Goal: Task Accomplishment & Management: Complete application form

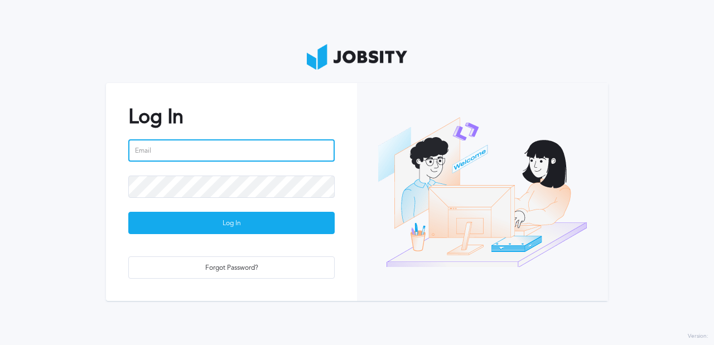
click at [174, 148] on input "email" at bounding box center [231, 150] width 206 height 22
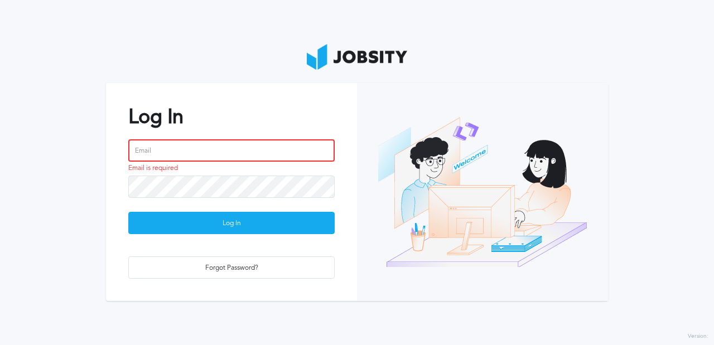
type input "[PERSON_NAME][EMAIL_ADDRESS][DOMAIN_NAME]"
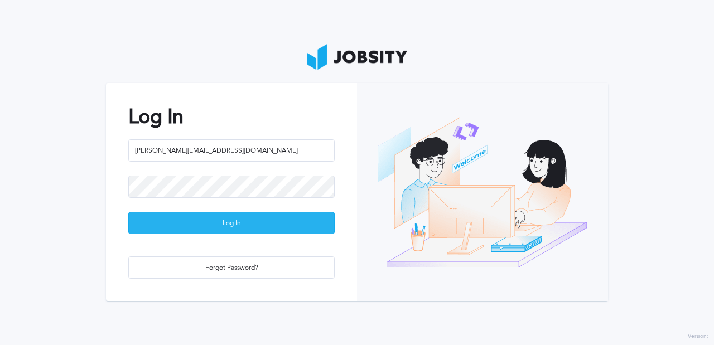
click at [253, 215] on div "Log In" at bounding box center [231, 224] width 205 height 22
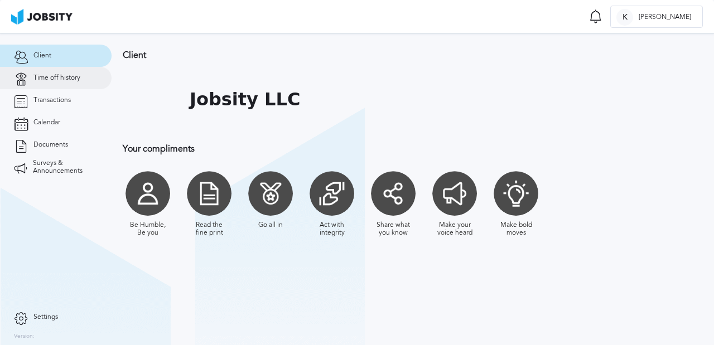
click at [55, 80] on span "Time off history" at bounding box center [56, 78] width 47 height 8
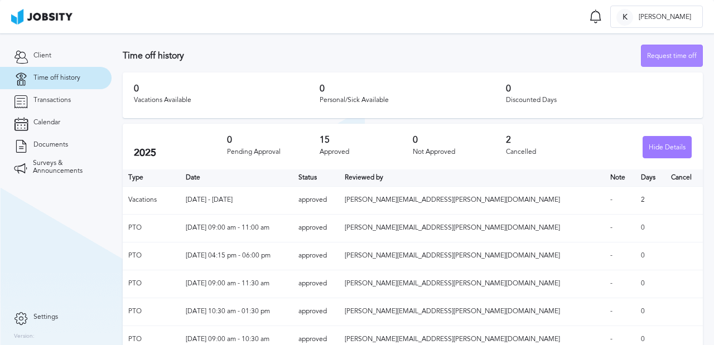
click at [676, 55] on div "Request time off" at bounding box center [672, 56] width 61 height 22
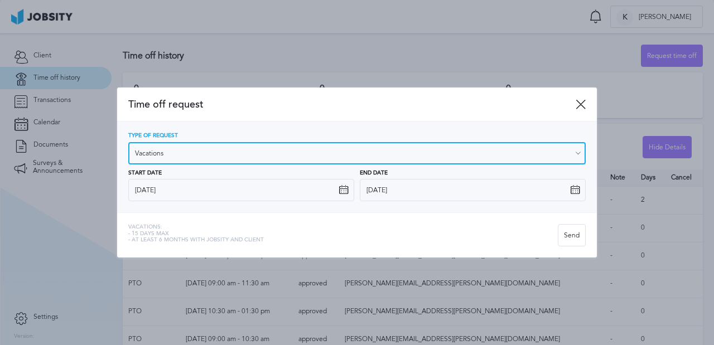
click at [287, 159] on input "Vacations" at bounding box center [356, 153] width 457 height 22
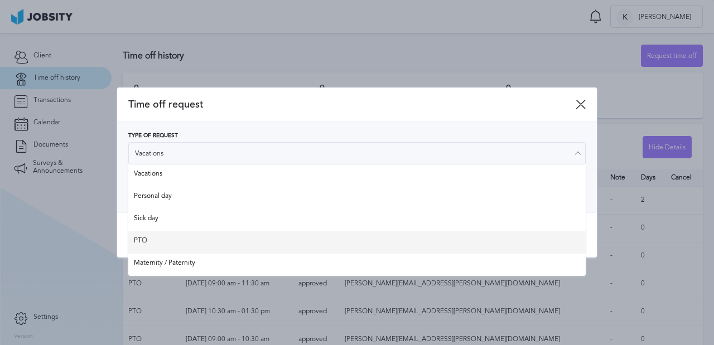
type input "PTO"
click at [196, 234] on div "Time off request Type of Request PTO Vacations Personal day Sick day PTO Matern…" at bounding box center [357, 173] width 480 height 171
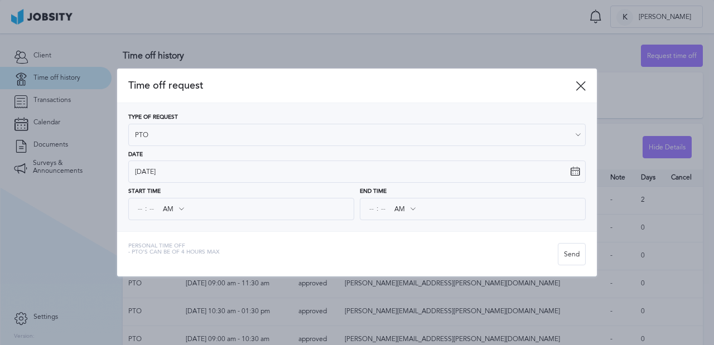
click at [179, 208] on icon at bounding box center [181, 209] width 10 height 10
click at [184, 209] on icon at bounding box center [181, 209] width 10 height 10
click at [181, 208] on icon at bounding box center [181, 209] width 10 height 10
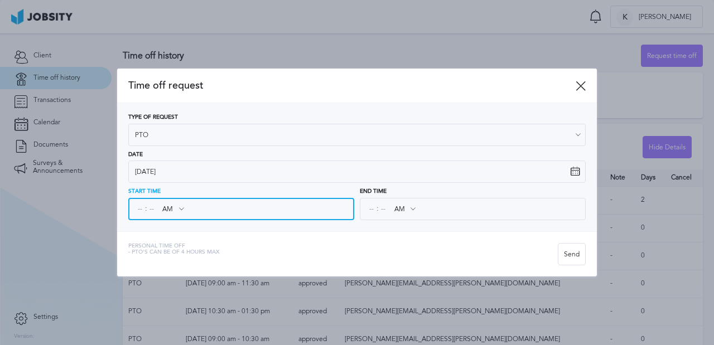
click at [166, 209] on input "AM" at bounding box center [173, 209] width 32 height 20
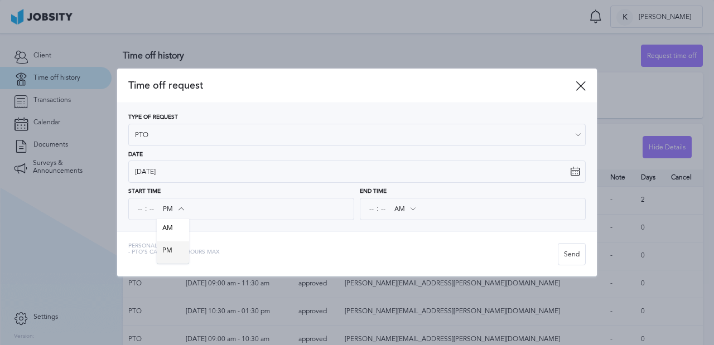
click at [170, 252] on div "Time off request Type of Request PTO Vacations Personal day Sick day PTO Matern…" at bounding box center [357, 173] width 480 height 208
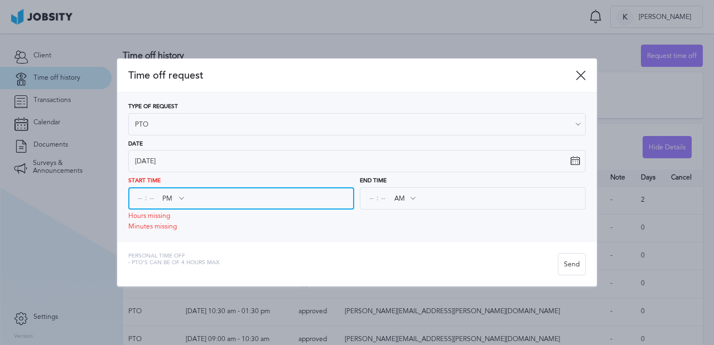
click at [168, 198] on input "PM" at bounding box center [173, 199] width 32 height 20
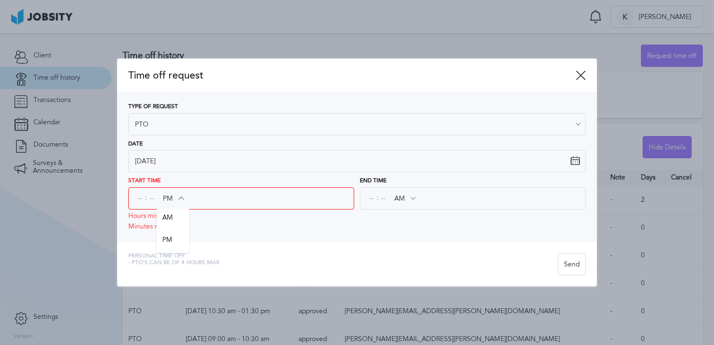
type input "AM"
click at [168, 221] on div "Start Time : AM AM PM Hours missing Minutes missing" at bounding box center [241, 204] width 226 height 52
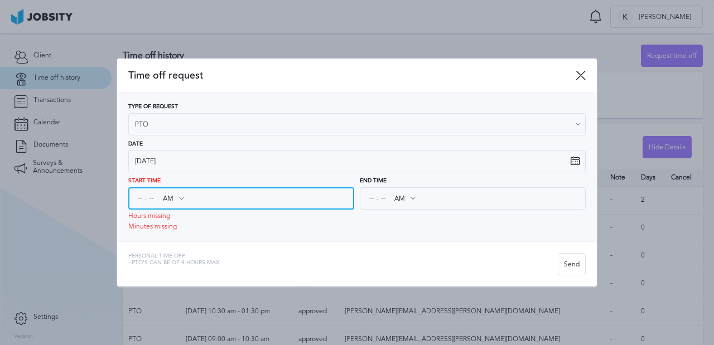
click at [137, 194] on input at bounding box center [140, 199] width 10 height 20
type input "10"
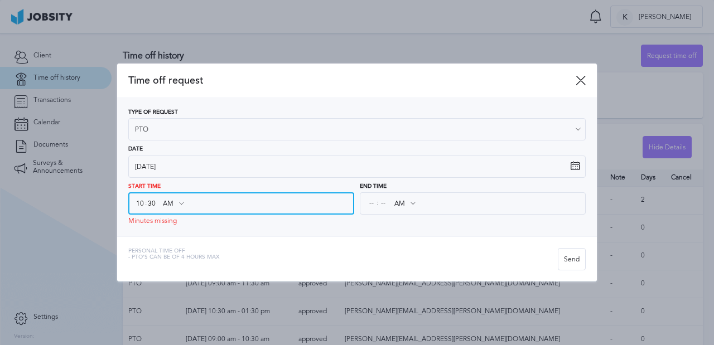
type input "30"
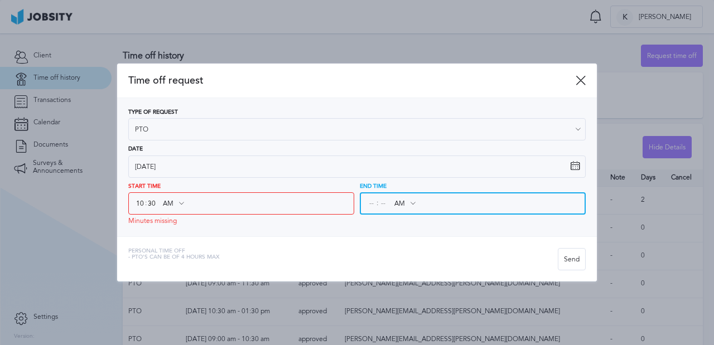
click at [372, 205] on input at bounding box center [371, 204] width 10 height 20
type input "12"
type input "45"
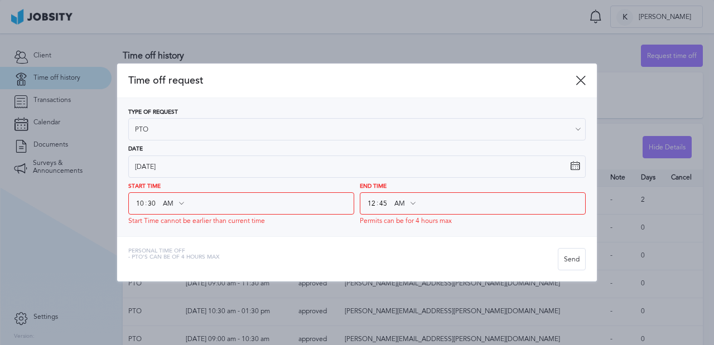
click at [411, 204] on icon at bounding box center [413, 204] width 10 height 10
click at [414, 203] on icon at bounding box center [413, 204] width 10 height 10
click at [408, 202] on icon at bounding box center [413, 204] width 10 height 10
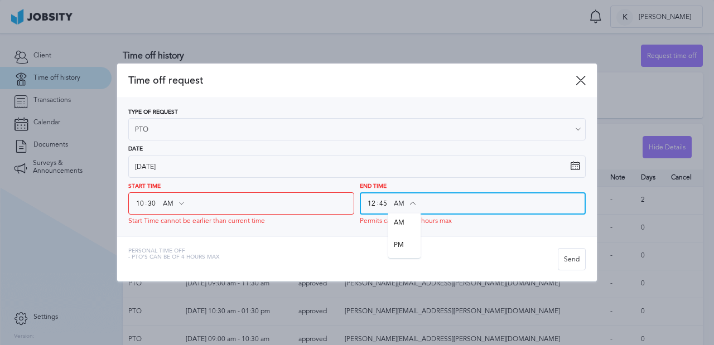
click at [401, 202] on input "AM" at bounding box center [404, 204] width 32 height 20
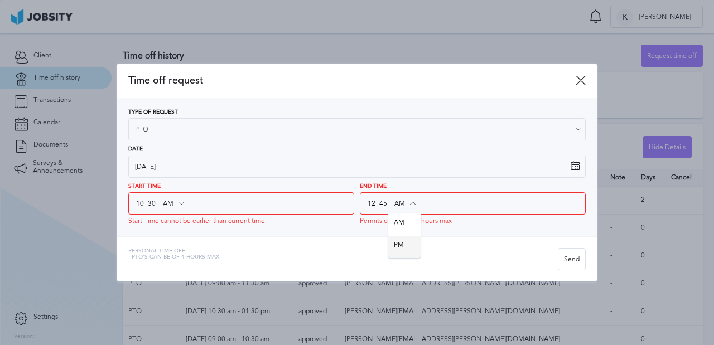
type input "PM"
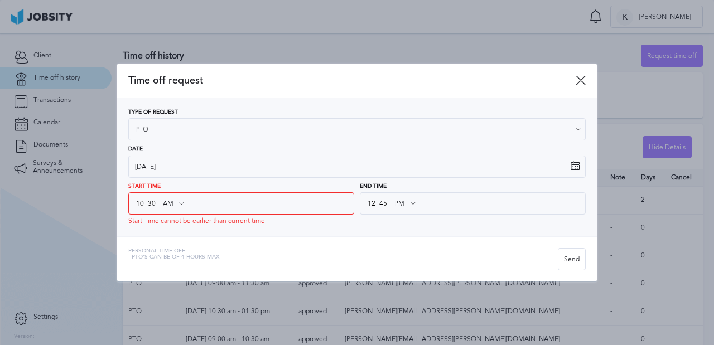
click at [402, 242] on div "Time off request Type of Request PTO Vacations Personal day Sick day PTO Matern…" at bounding box center [357, 173] width 480 height 218
click at [461, 229] on div "Type of Request PTO Vacations Personal day Sick day PTO Maternity / Paternity D…" at bounding box center [357, 167] width 480 height 138
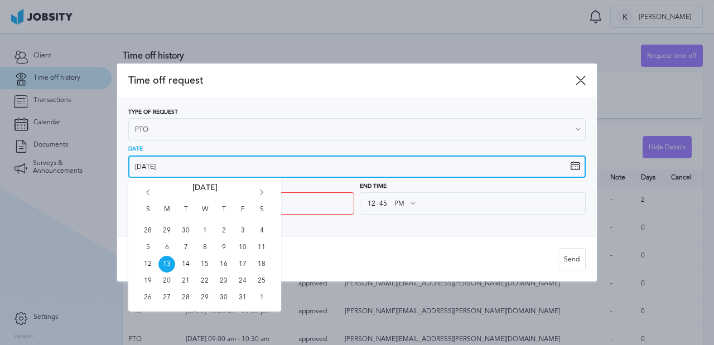
click at [160, 169] on input "[DATE]" at bounding box center [356, 167] width 457 height 22
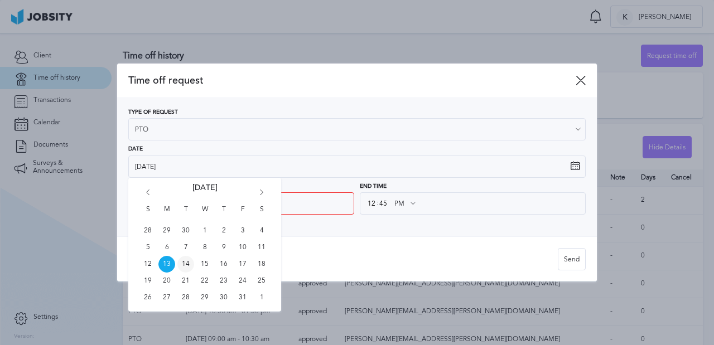
click at [183, 264] on span "14" at bounding box center [185, 264] width 17 height 17
type input "[DATE]"
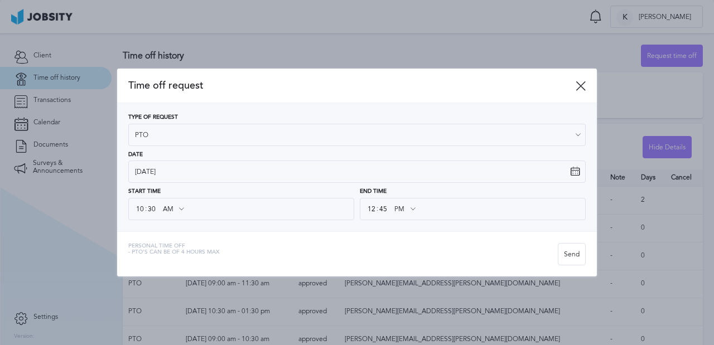
click at [329, 235] on div "Personal Time Off - PTO's can be of 4 hours [PERSON_NAME]" at bounding box center [357, 253] width 480 height 45
click at [577, 255] on div "Send" at bounding box center [571, 255] width 27 height 22
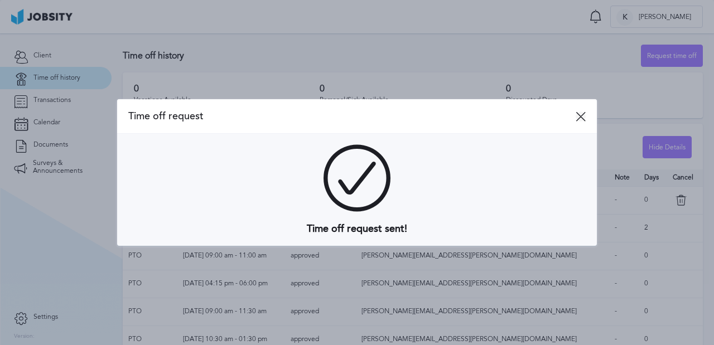
click at [579, 115] on icon at bounding box center [581, 117] width 10 height 10
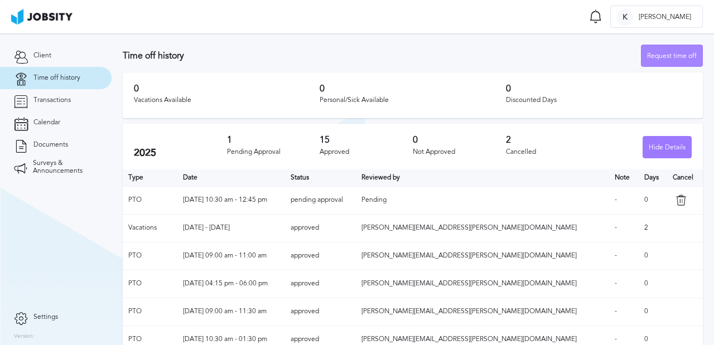
click at [687, 56] on div "Request time off" at bounding box center [672, 56] width 61 height 22
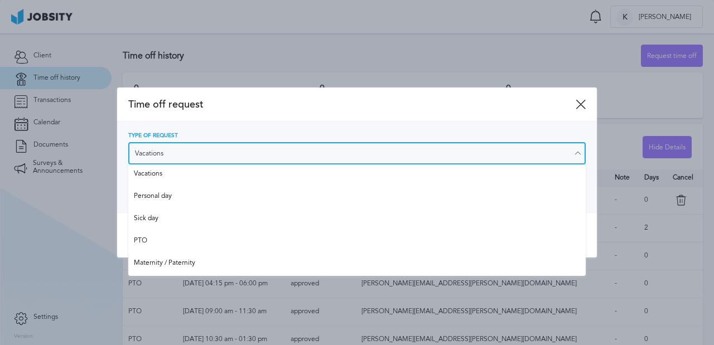
click at [235, 148] on input "Vacations" at bounding box center [356, 153] width 457 height 22
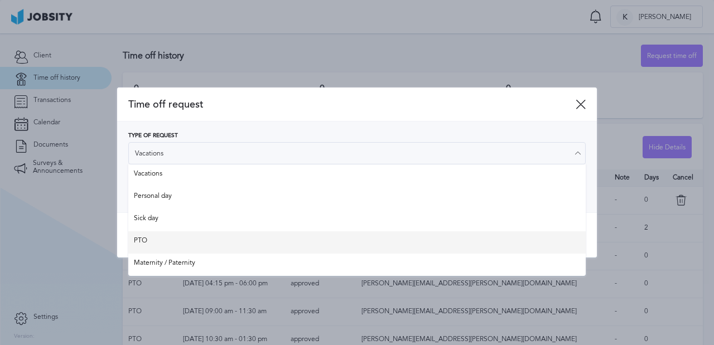
type input "PTO"
click at [176, 238] on div "Time off request Type of Request PTO Vacations Personal day Sick day PTO Matern…" at bounding box center [357, 173] width 480 height 171
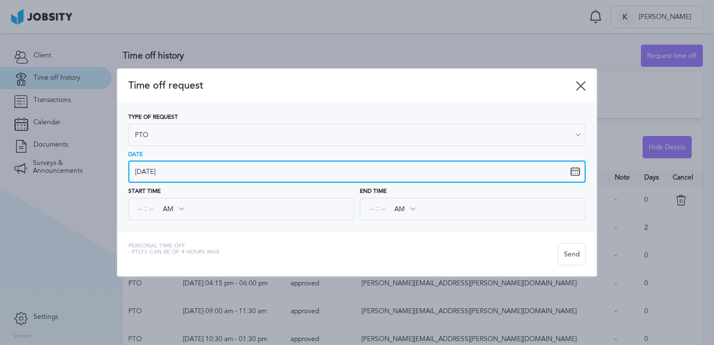
click at [153, 170] on input "[DATE]" at bounding box center [356, 172] width 457 height 22
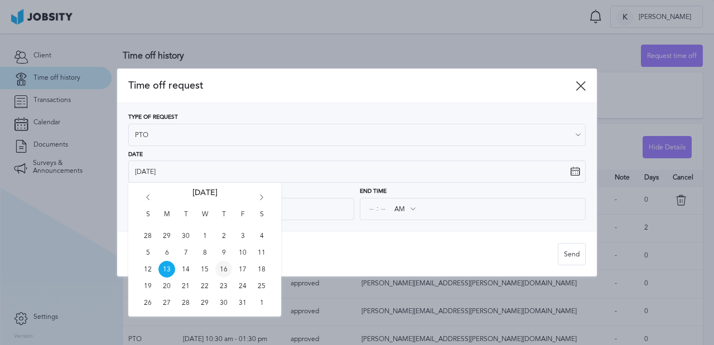
click at [221, 265] on span "16" at bounding box center [223, 269] width 17 height 17
type input "[DATE]"
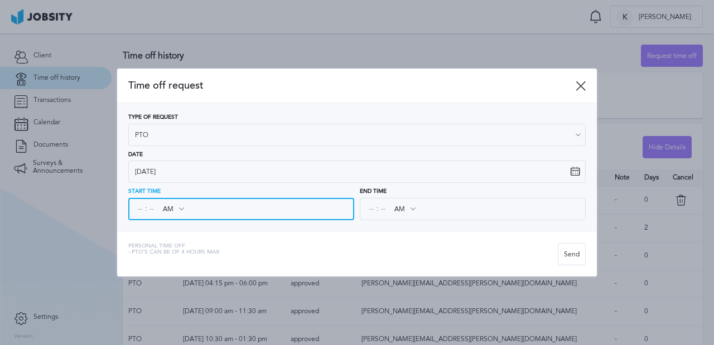
click at [138, 208] on input at bounding box center [140, 209] width 10 height 20
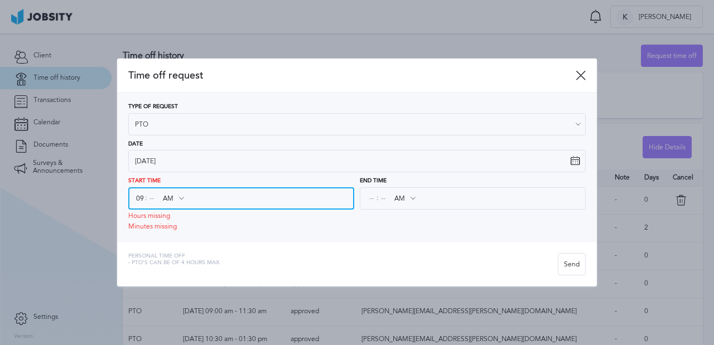
type input "09"
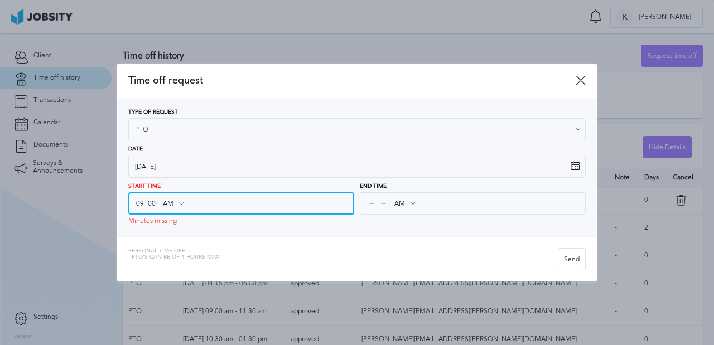
type input "00"
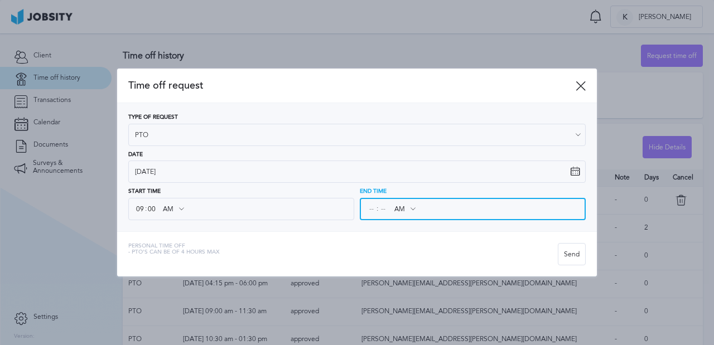
click at [369, 203] on input at bounding box center [371, 209] width 10 height 20
type input "11"
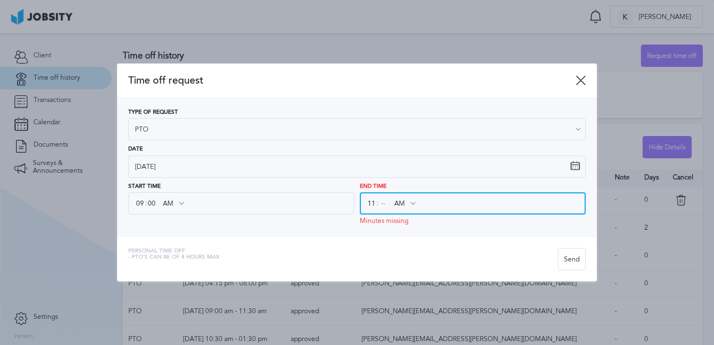
click at [384, 206] on input at bounding box center [383, 204] width 10 height 20
type input "30"
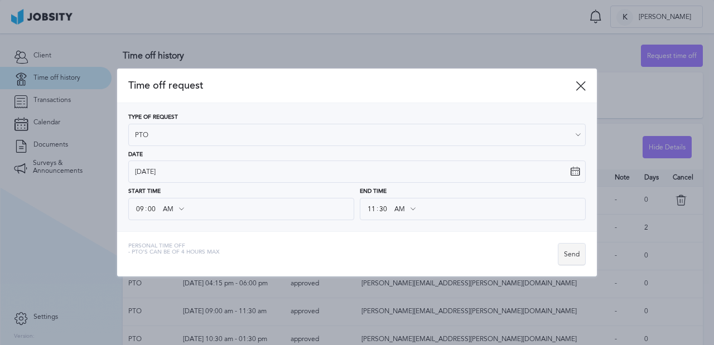
click at [576, 253] on div "Send" at bounding box center [571, 255] width 27 height 22
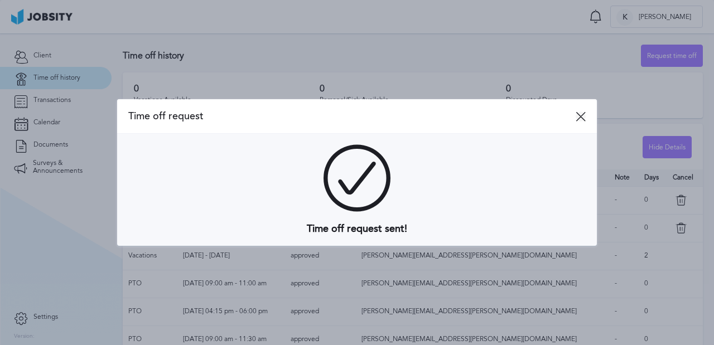
click at [583, 115] on icon at bounding box center [581, 117] width 10 height 10
